Goal: Navigation & Orientation: Find specific page/section

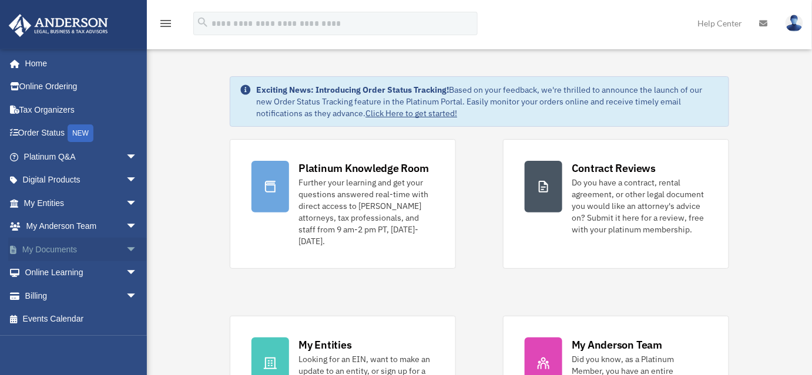
click at [126, 248] on span "arrow_drop_down" at bounding box center [137, 250] width 23 height 24
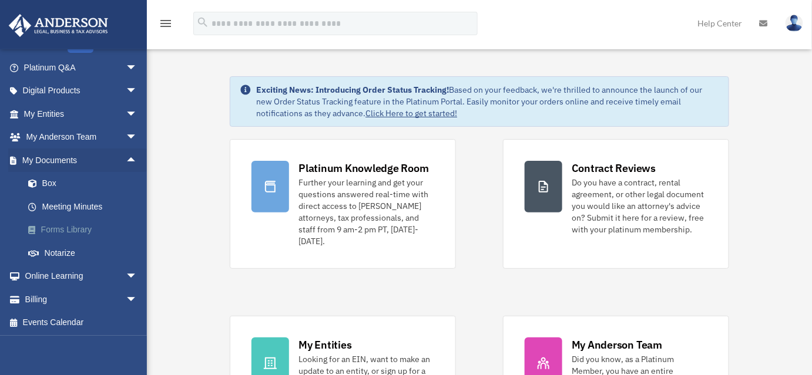
scroll to position [90, 0]
click at [51, 183] on link "Box" at bounding box center [85, 183] width 139 height 23
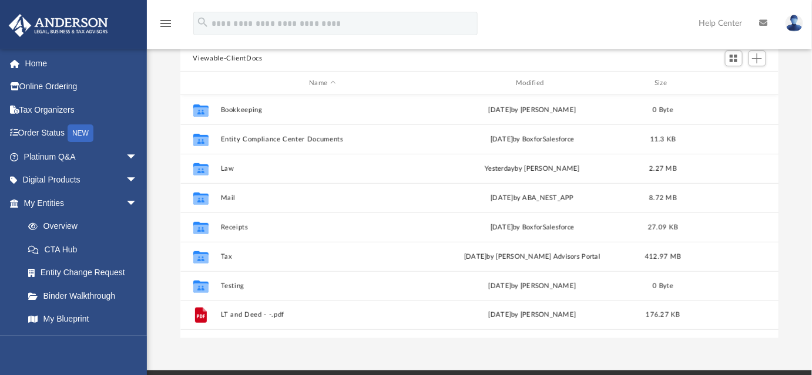
scroll to position [258, 590]
click at [170, 79] on div "Difficulty viewing your box folder? You can also access your account directly o…" at bounding box center [479, 150] width 665 height 375
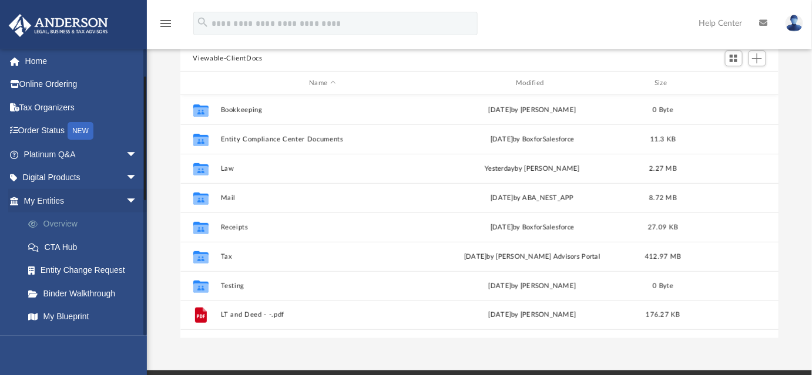
scroll to position [0, 0]
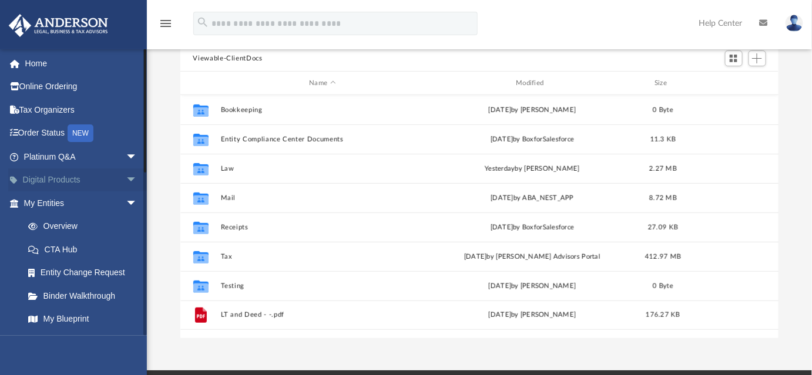
click at [126, 180] on span "arrow_drop_down" at bounding box center [137, 181] width 23 height 24
